Goal: Check status: Check status

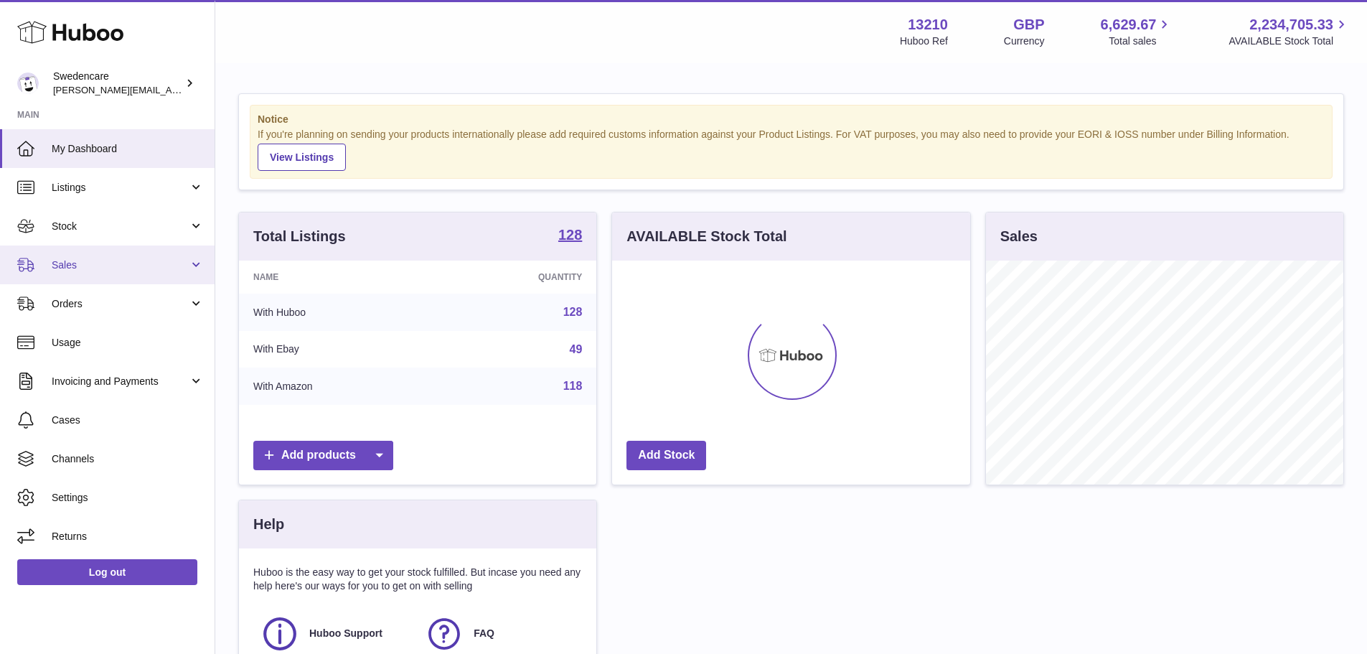
scroll to position [224, 358]
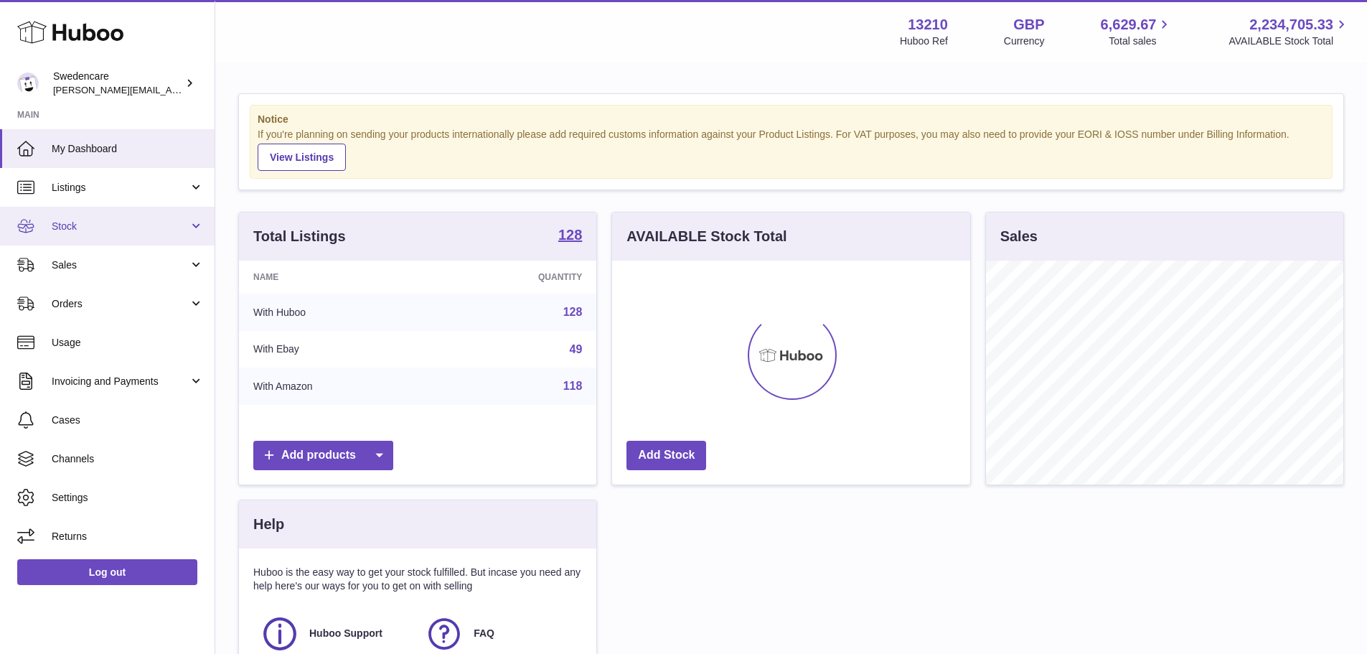
click at [83, 230] on span "Stock" at bounding box center [120, 227] width 137 height 14
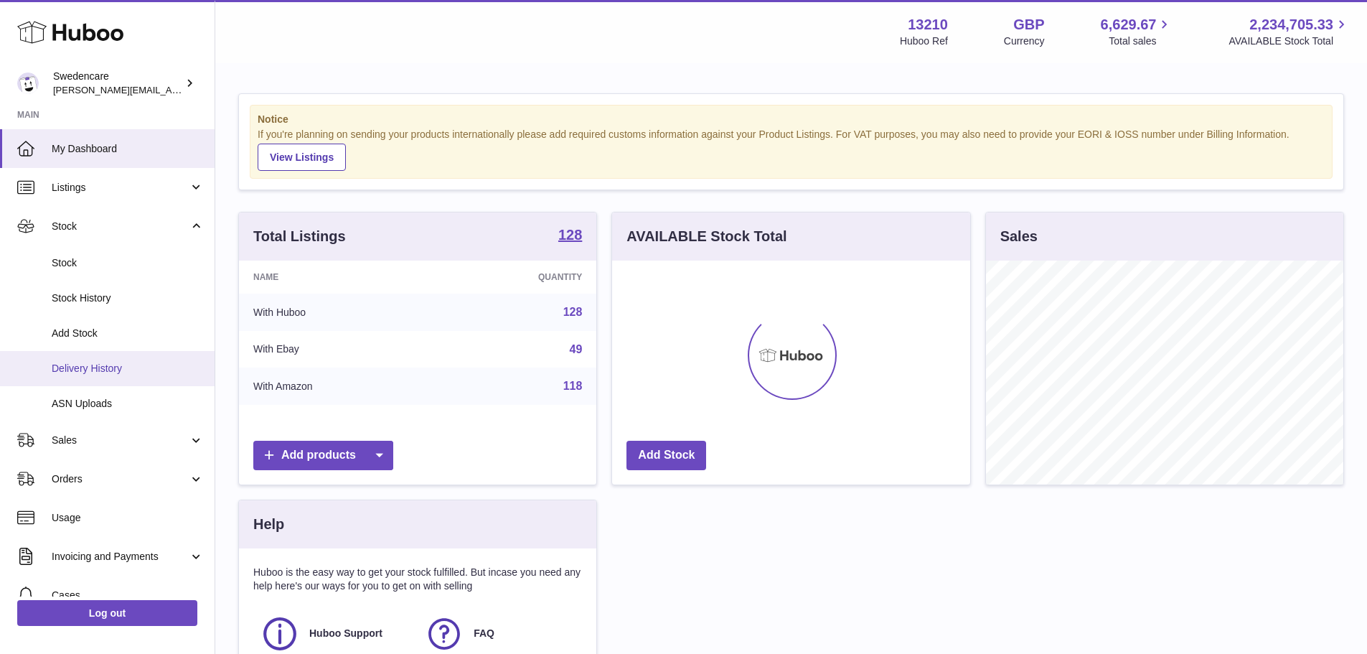
click at [88, 363] on span "Delivery History" at bounding box center [128, 369] width 152 height 14
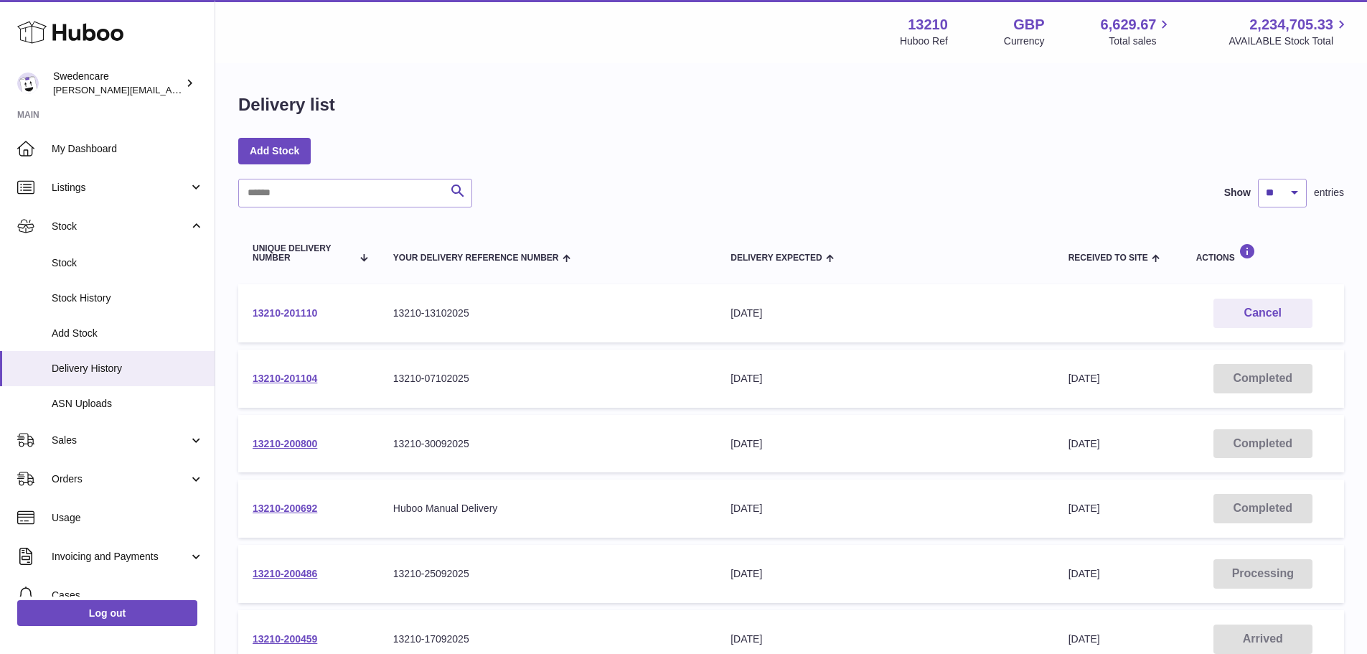
click at [289, 311] on link "13210-201110" at bounding box center [285, 312] width 65 height 11
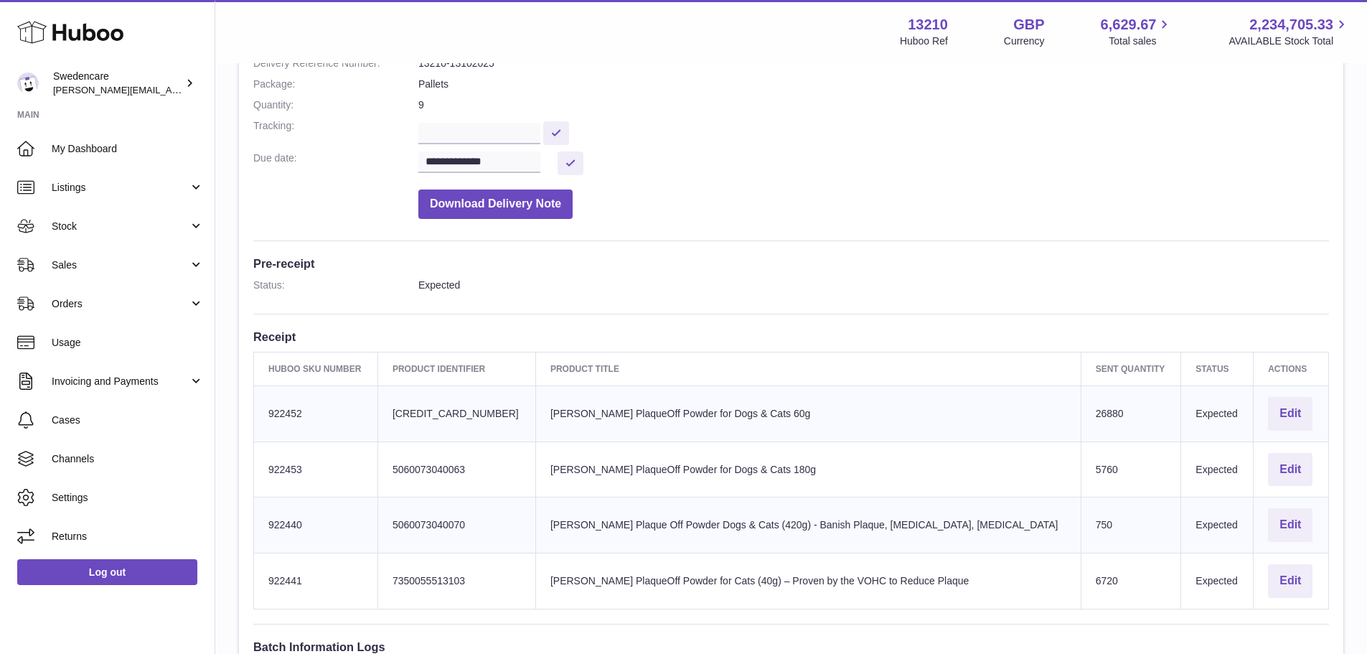
scroll to position [215, 0]
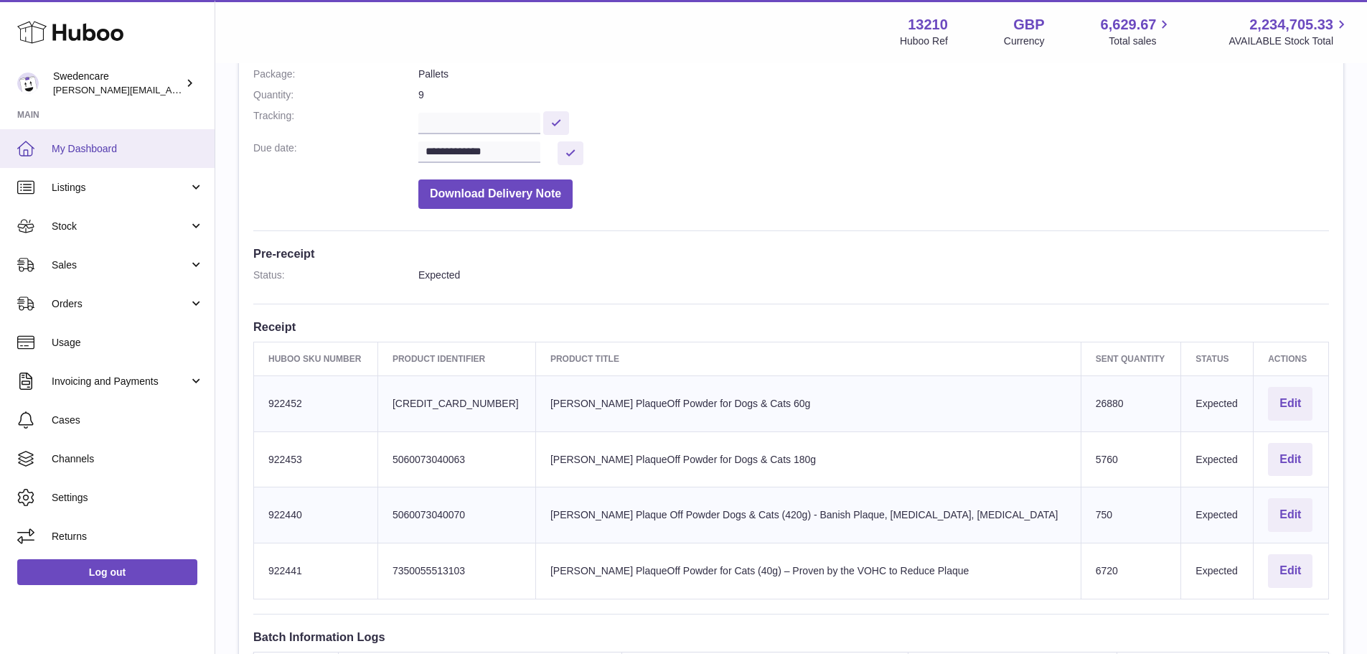
click at [52, 146] on span "My Dashboard" at bounding box center [128, 149] width 152 height 14
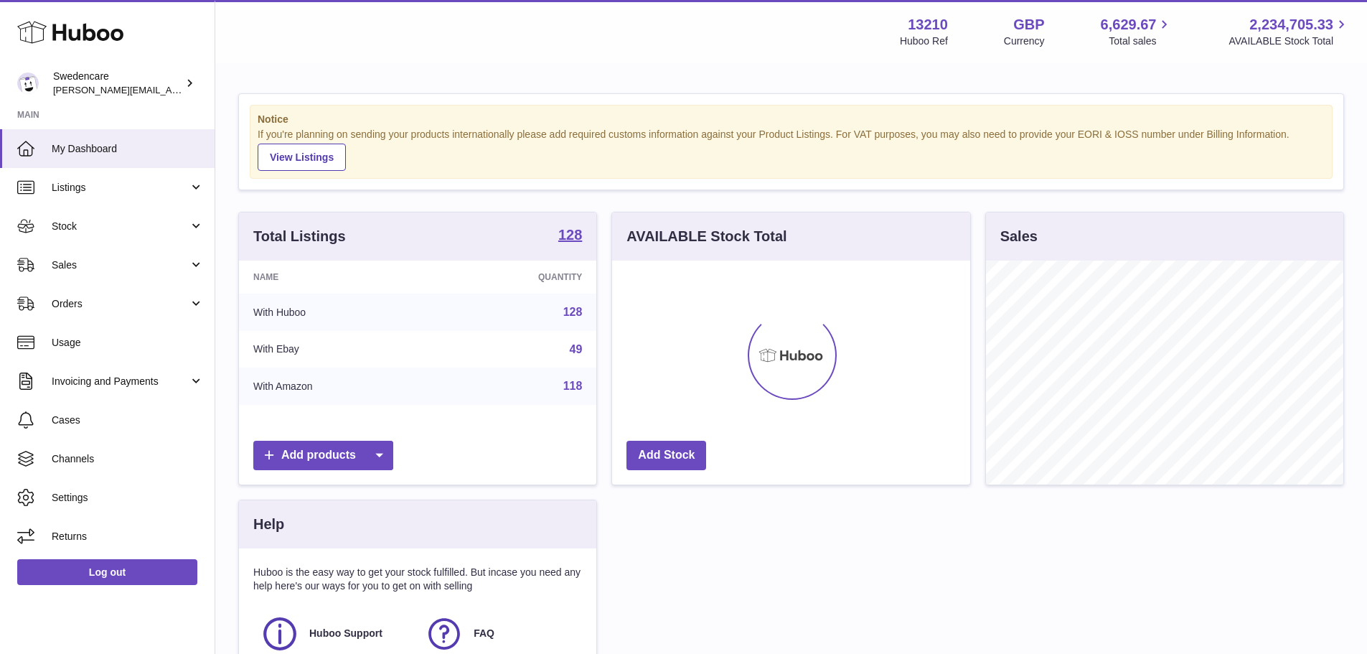
scroll to position [224, 358]
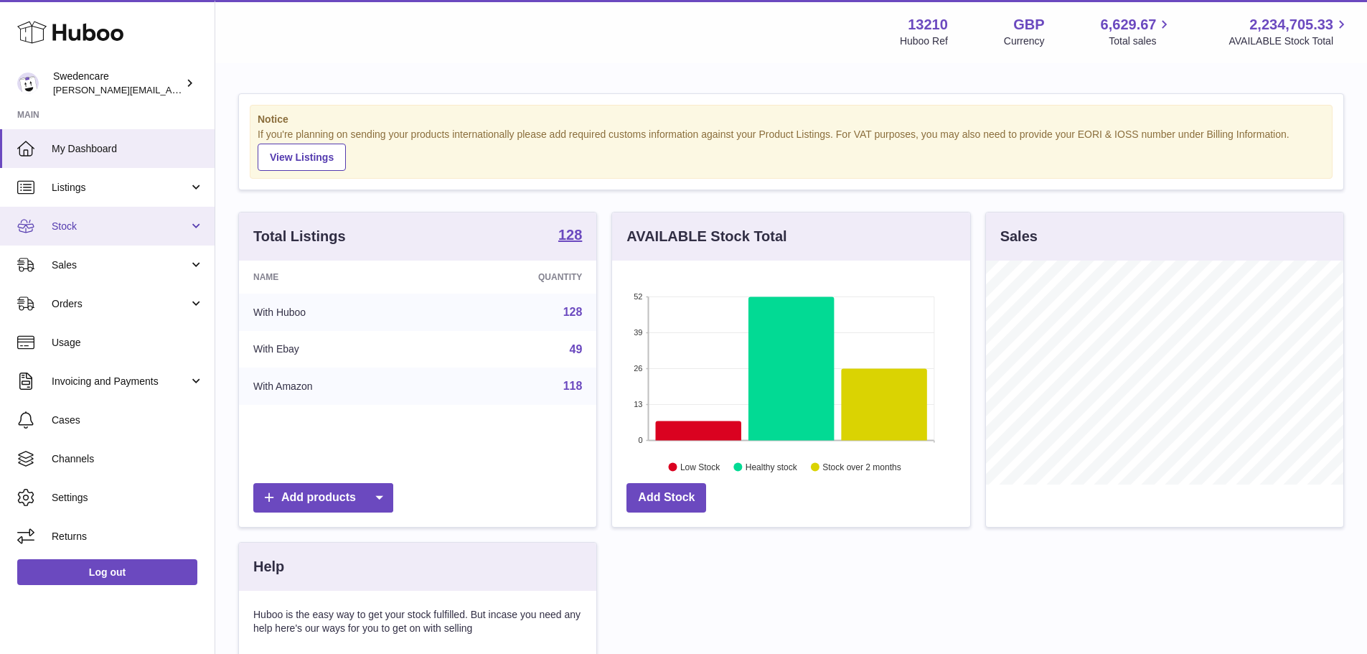
click at [94, 223] on span "Stock" at bounding box center [120, 227] width 137 height 14
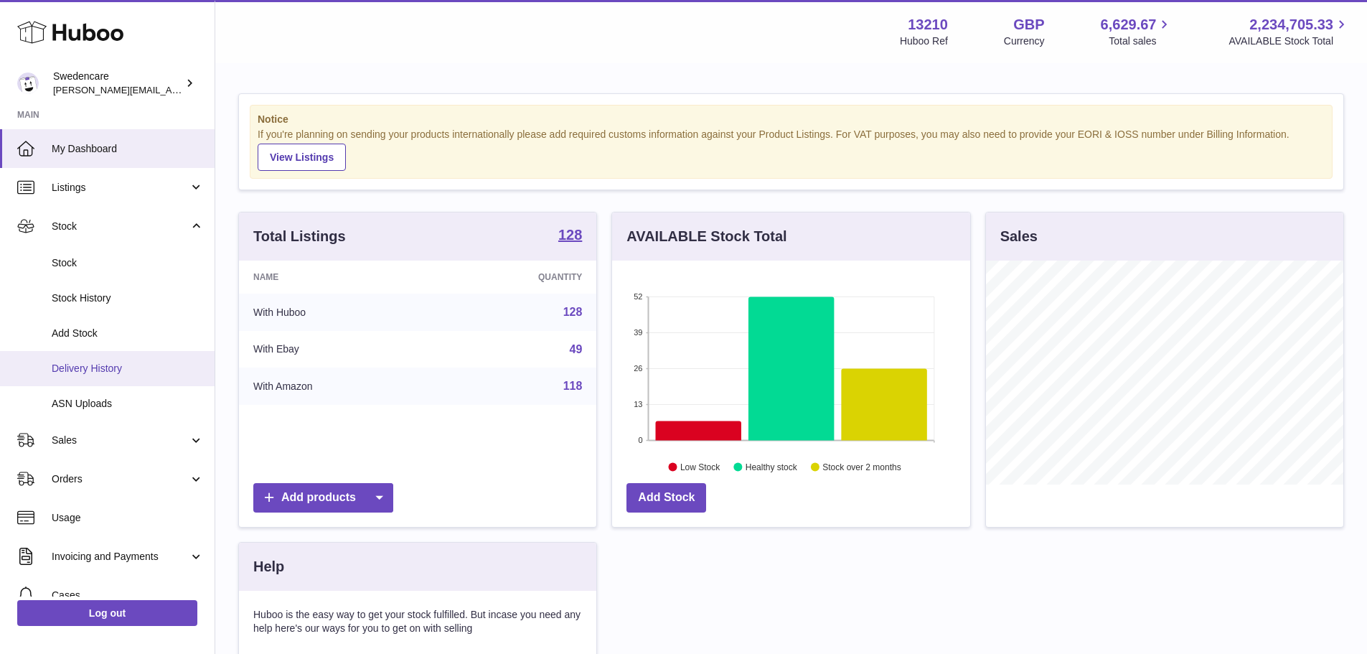
click at [103, 365] on span "Delivery History" at bounding box center [128, 369] width 152 height 14
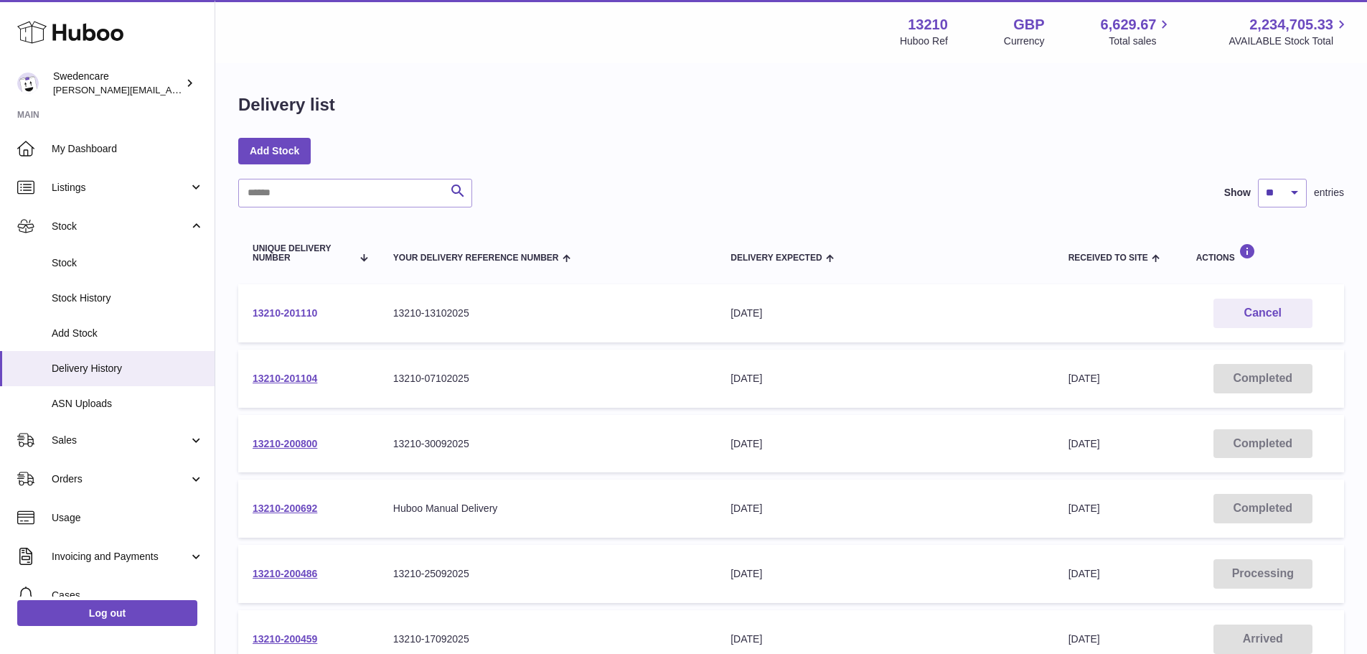
click at [289, 314] on link "13210-201110" at bounding box center [285, 312] width 65 height 11
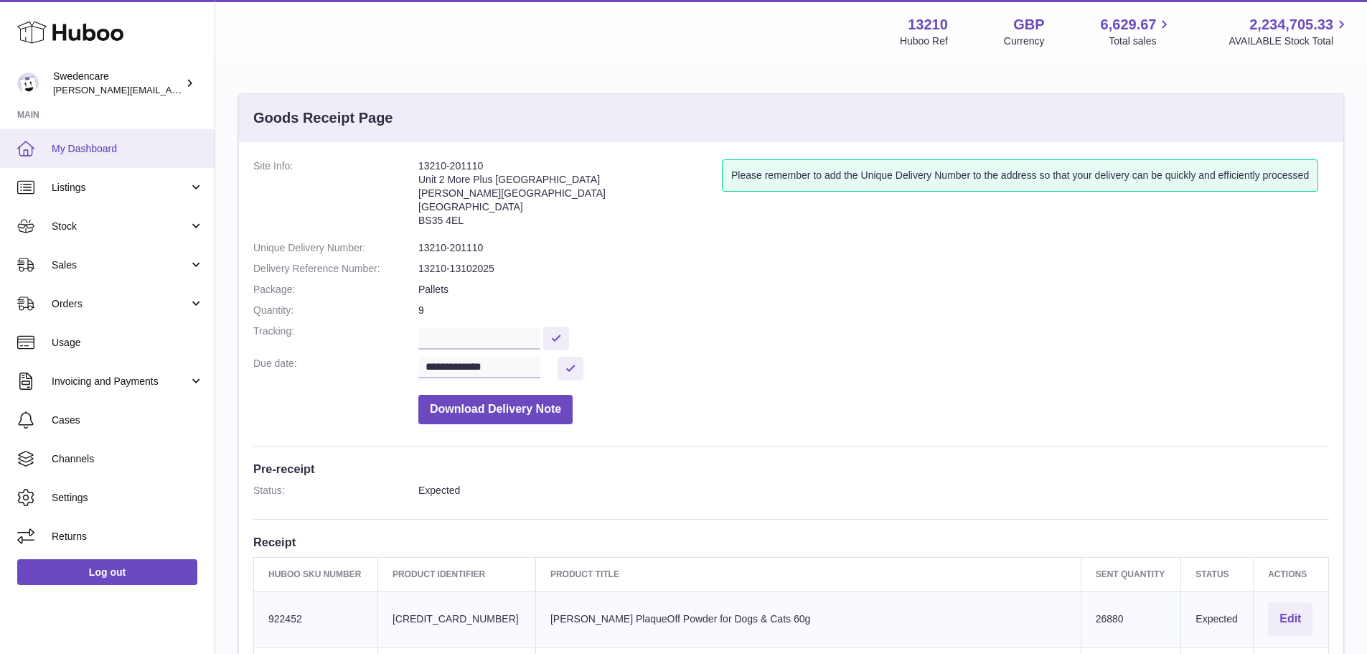
click at [85, 149] on span "My Dashboard" at bounding box center [128, 149] width 152 height 14
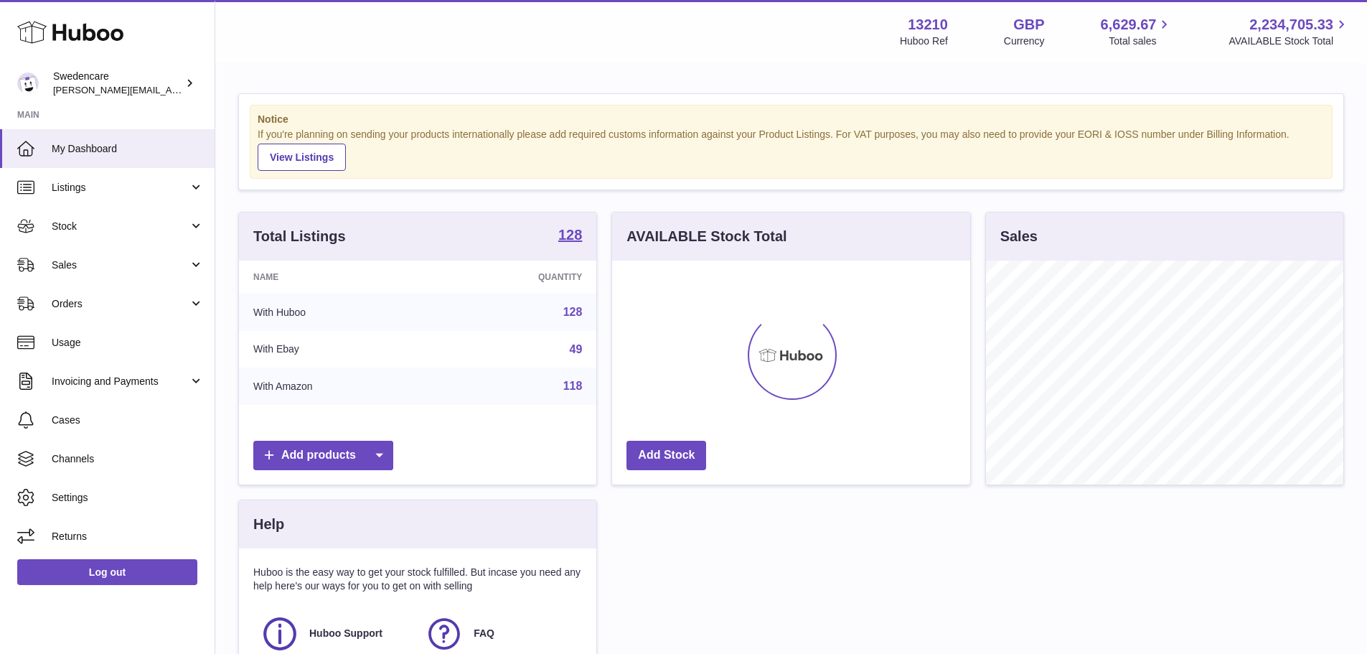
scroll to position [224, 358]
click at [81, 228] on span "Stock" at bounding box center [120, 227] width 137 height 14
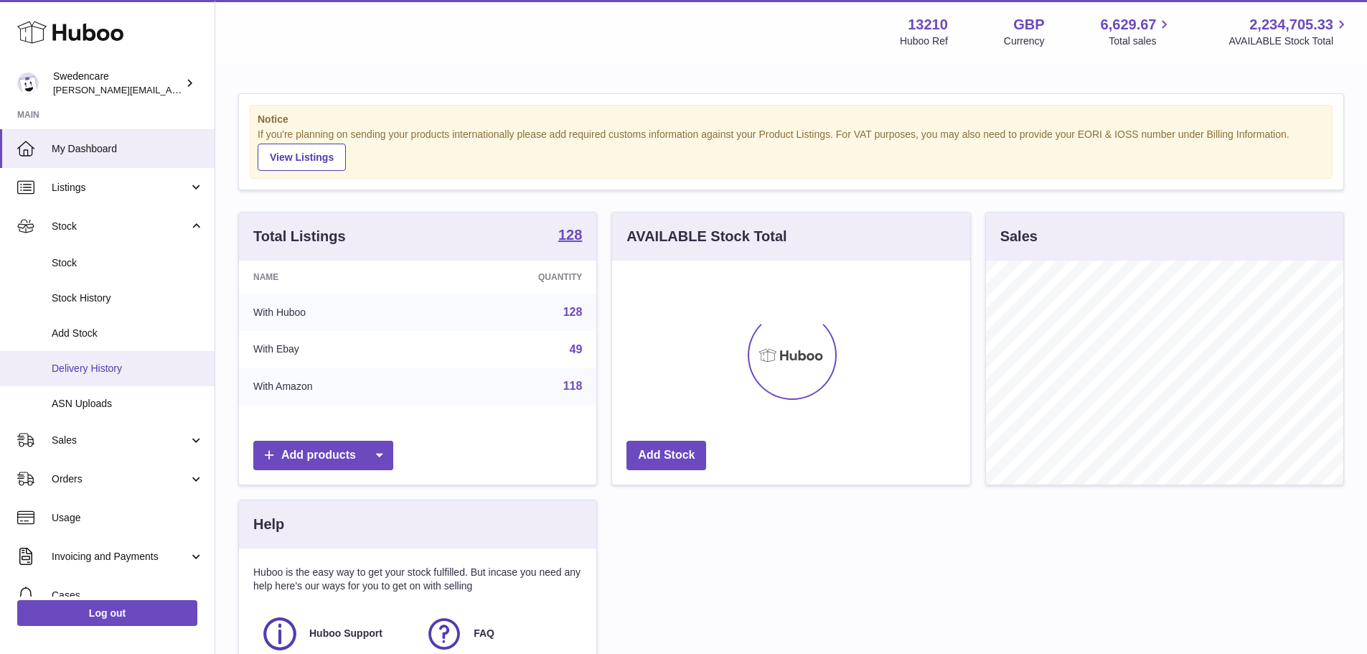
click at [105, 369] on span "Delivery History" at bounding box center [128, 369] width 152 height 14
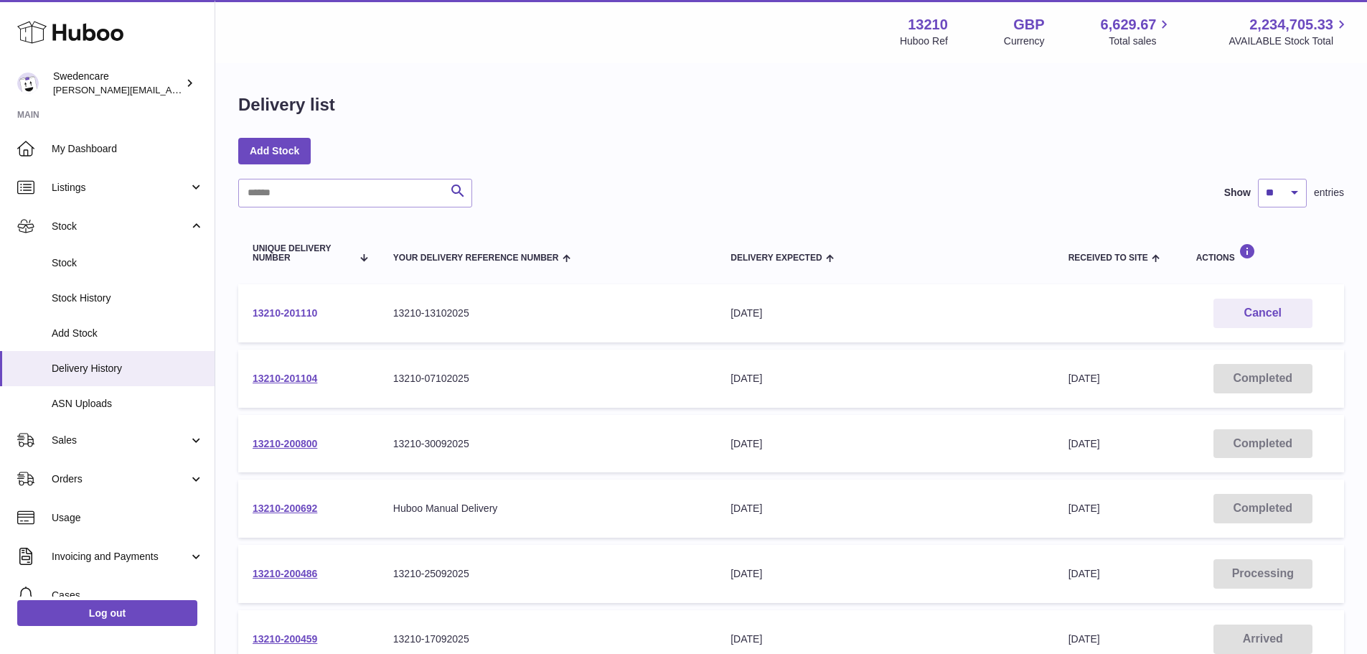
click at [288, 308] on link "13210-201110" at bounding box center [285, 312] width 65 height 11
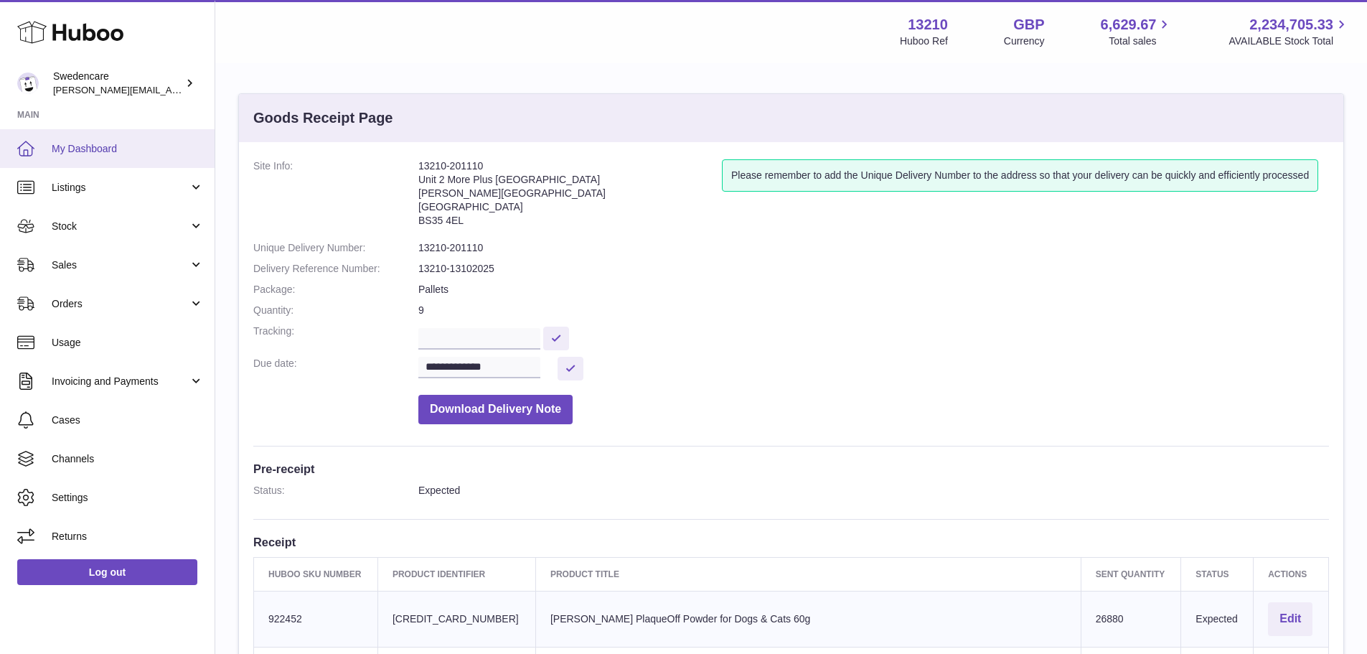
click at [94, 144] on span "My Dashboard" at bounding box center [128, 149] width 152 height 14
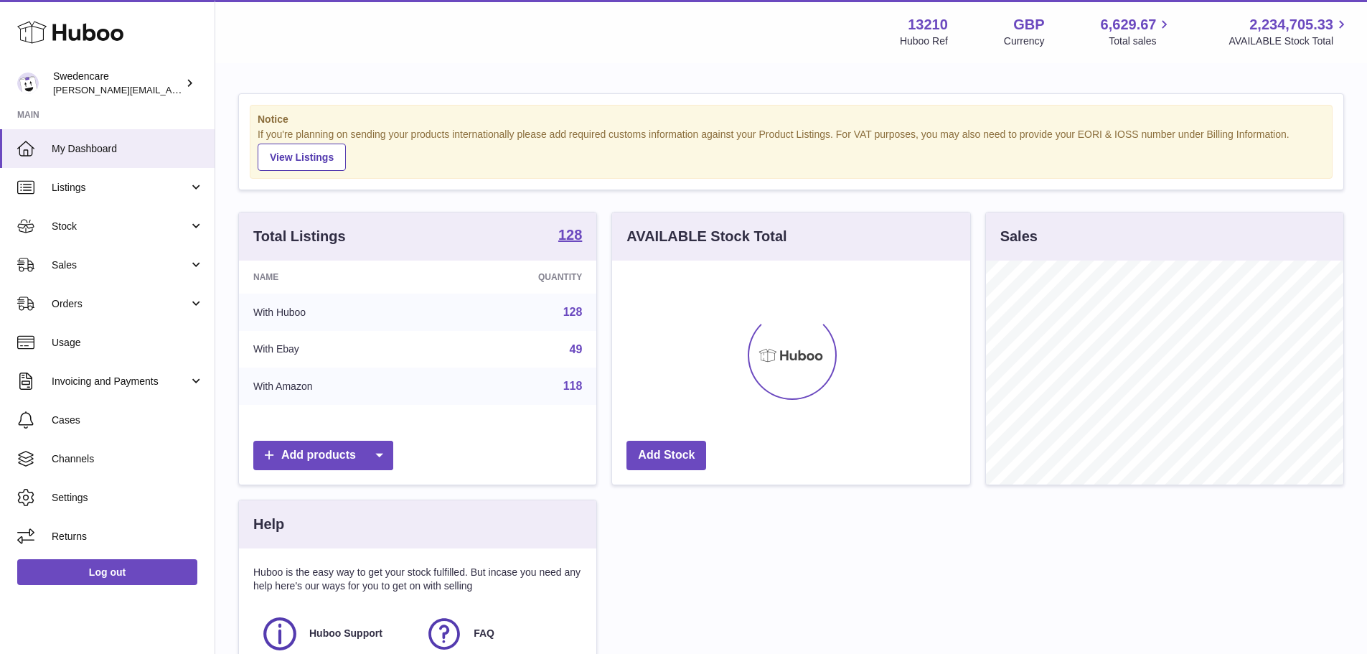
scroll to position [224, 358]
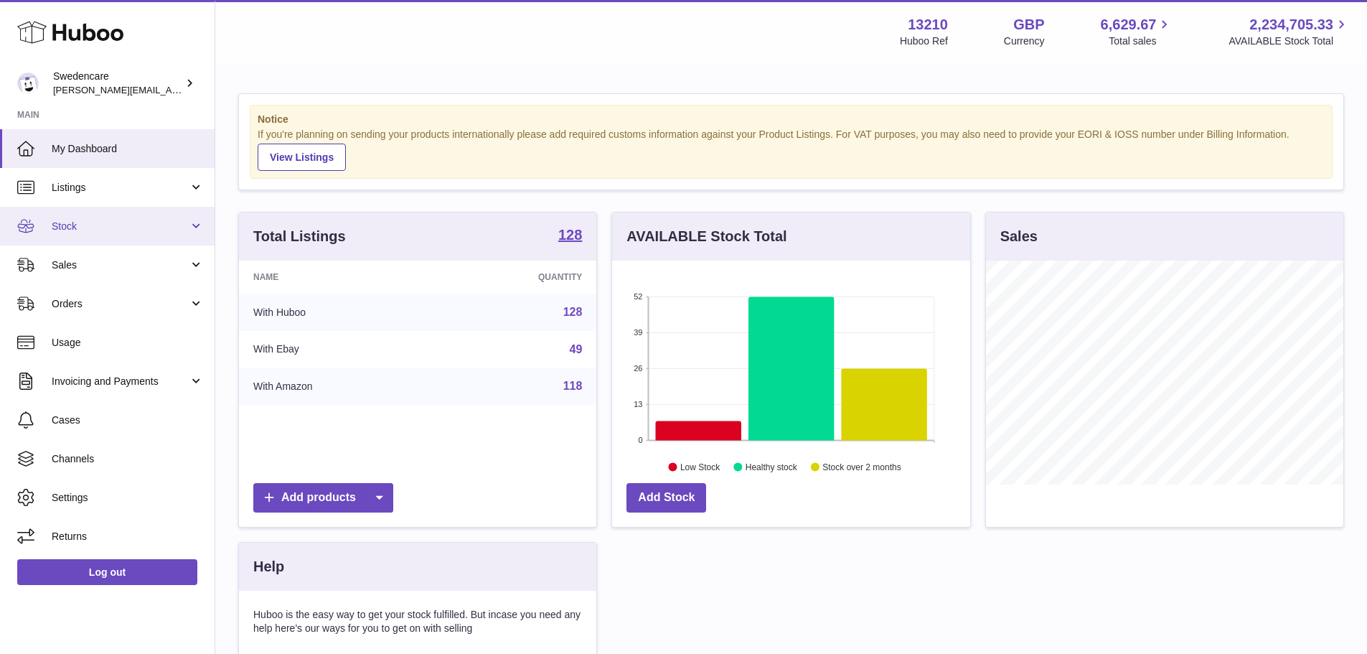
click at [81, 233] on link "Stock" at bounding box center [107, 226] width 215 height 39
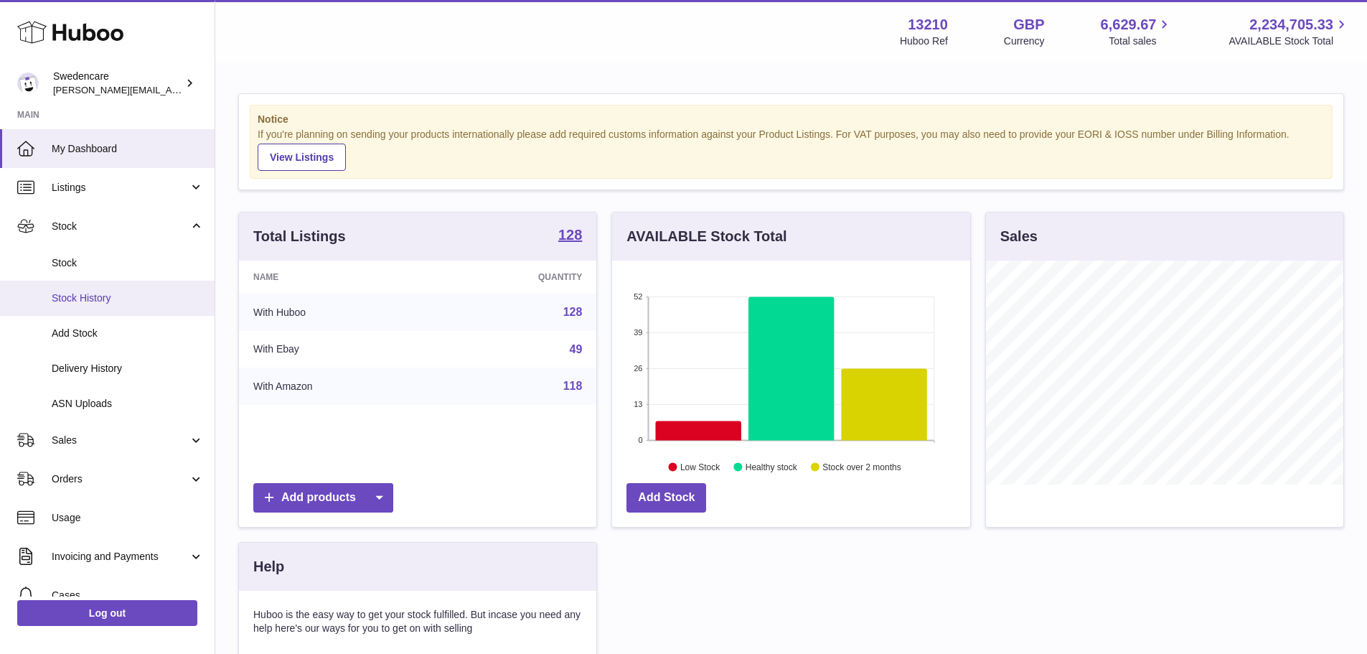
click at [98, 289] on link "Stock History" at bounding box center [107, 298] width 215 height 35
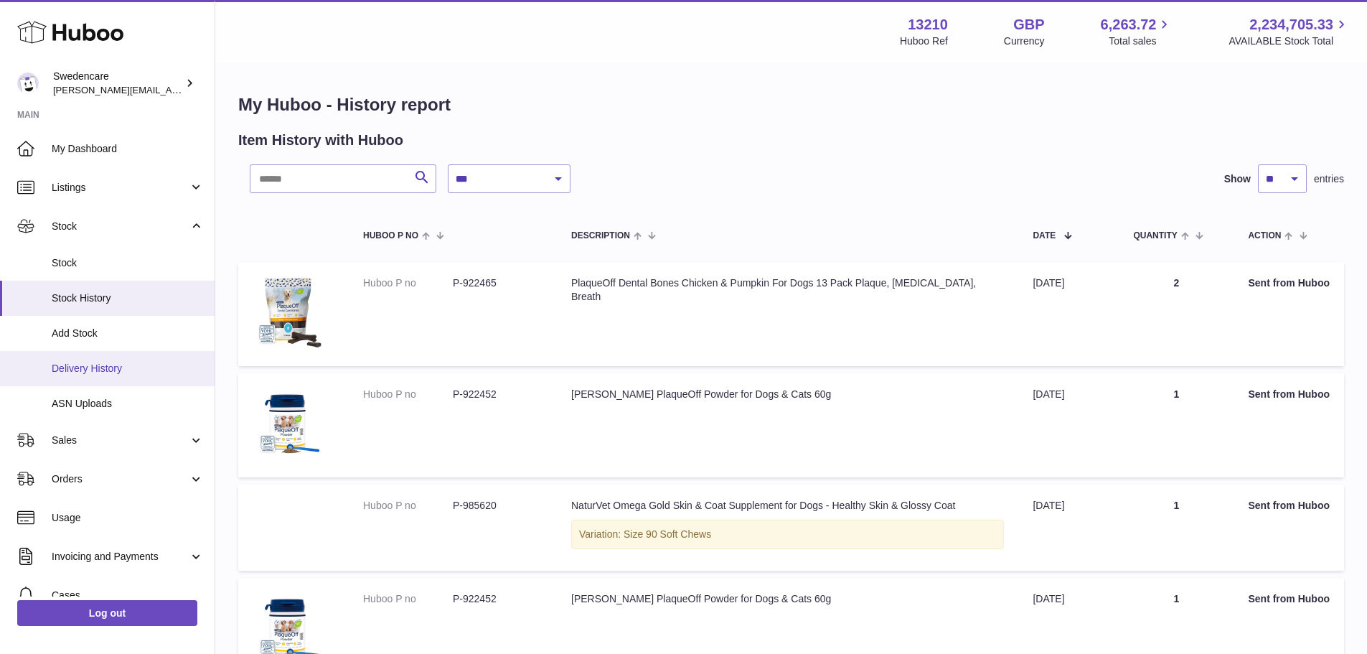
click at [111, 363] on span "Delivery History" at bounding box center [128, 369] width 152 height 14
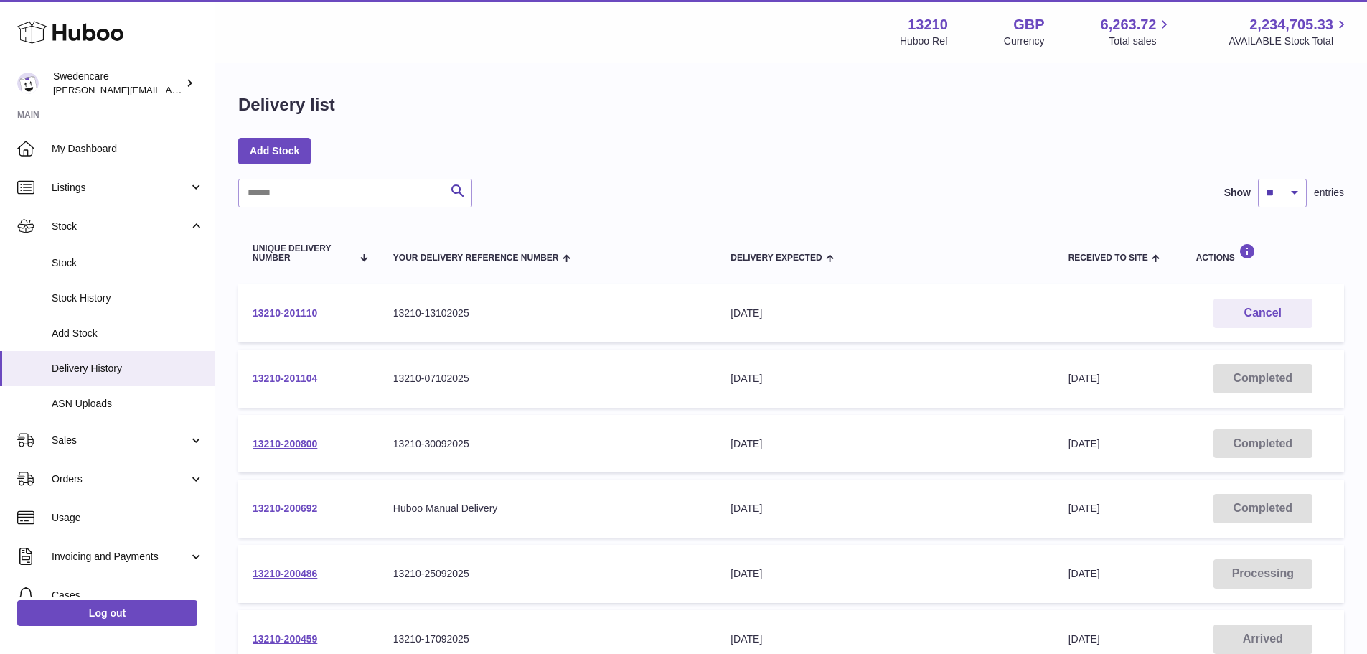
click at [291, 312] on link "13210-201110" at bounding box center [285, 312] width 65 height 11
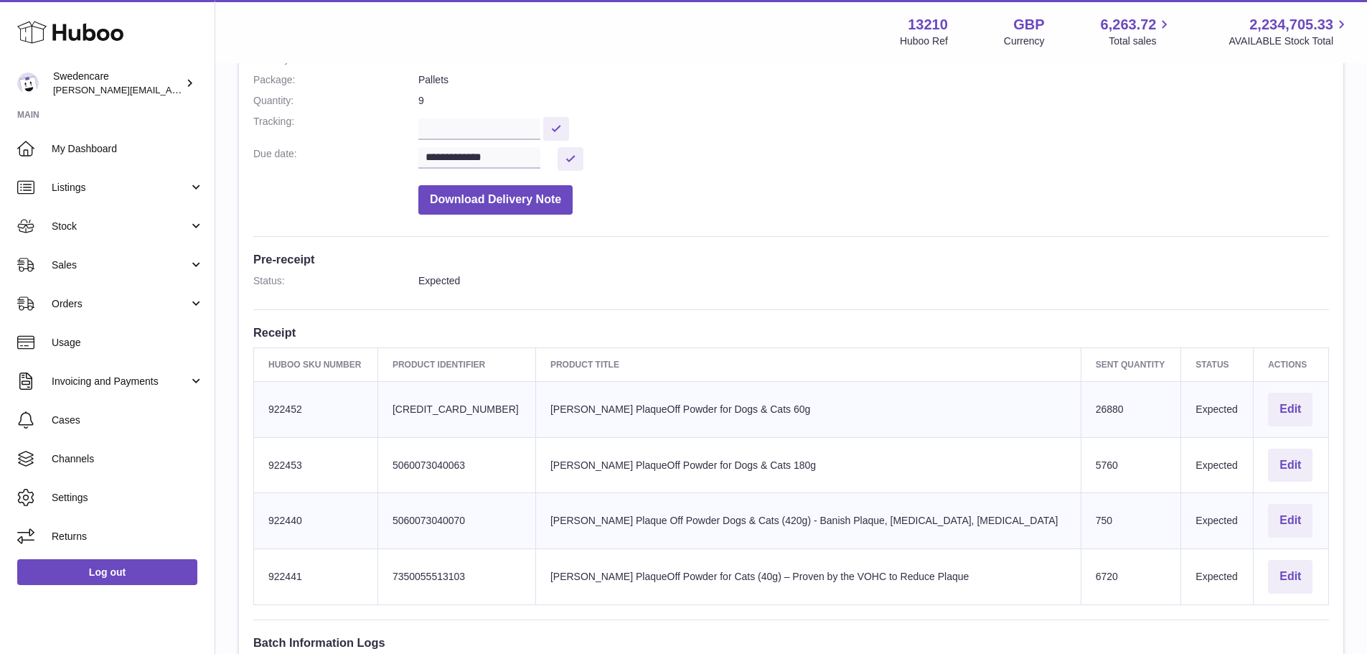
scroll to position [215, 0]
